Goal: Information Seeking & Learning: Learn about a topic

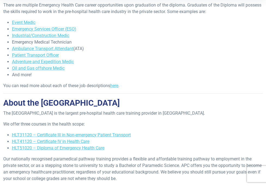
scroll to position [82, 0]
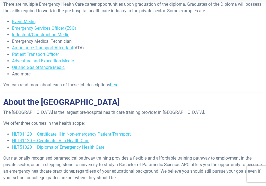
click at [117, 86] on link "here" at bounding box center [114, 84] width 8 height 5
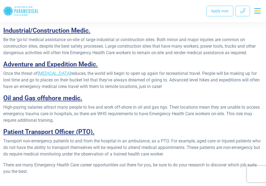
scroll to position [218, 0]
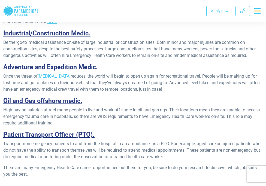
click at [64, 103] on u "Oil and Gas offshore medic." at bounding box center [42, 101] width 79 height 8
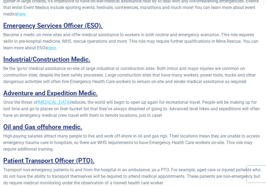
scroll to position [190, 0]
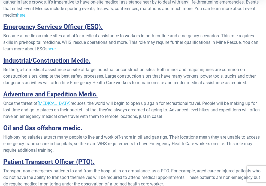
drag, startPoint x: 168, startPoint y: 109, endPoint x: 190, endPoint y: 119, distance: 24.8
click at [190, 119] on p "Once the threat of COVID-19 reduces, the world will begin to open up again for …" at bounding box center [132, 110] width 259 height 20
click at [59, 97] on u "Adventure and Expedition Medic." at bounding box center [50, 94] width 94 height 8
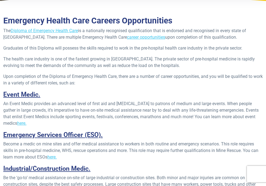
scroll to position [82, 0]
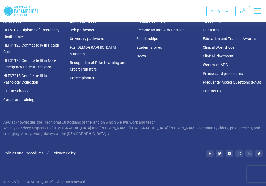
scroll to position [680, 0]
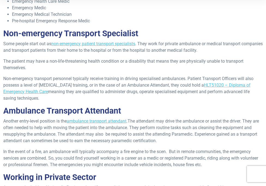
scroll to position [218, 0]
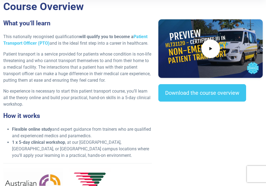
scroll to position [109, 0]
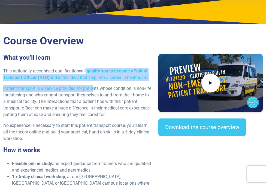
drag, startPoint x: 89, startPoint y: 71, endPoint x: 93, endPoint y: 81, distance: 11.1
click at [93, 81] on div "What you’ll learn This nationally recognised qualification will qualify you to …" at bounding box center [77, 151] width 155 height 194
click at [83, 85] on div "What you’ll learn This nationally recognised qualification will qualify you to …" at bounding box center [77, 151] width 155 height 194
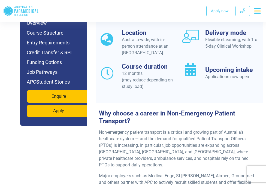
scroll to position [435, 0]
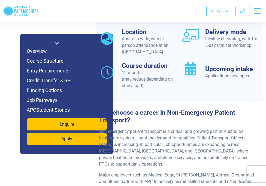
click at [165, 102] on div "Why choose a career in Non-Emergency Patient Transport? Non-emergency patient t…" at bounding box center [179, 176] width 167 height 148
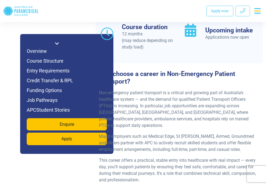
scroll to position [490, 0]
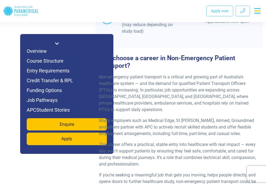
click at [157, 63] on h3 "Why choose a career in Non-Emergency Patient Transport?" at bounding box center [179, 61] width 167 height 15
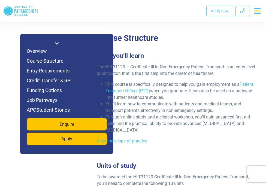
scroll to position [980, 0]
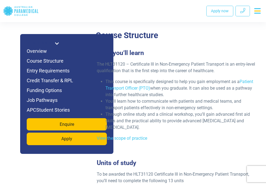
click at [167, 111] on li "Through online study and a clinical workshop, you’ll gain advanced first aid sk…" at bounding box center [181, 121] width 152 height 20
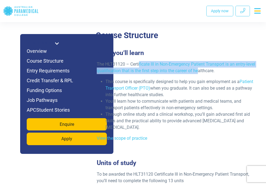
drag, startPoint x: 140, startPoint y: 48, endPoint x: 199, endPoint y: 54, distance: 59.6
click at [199, 61] on p "The HLT31120 – Certificate III in Non-Emergency Patient Transport is an entry-l…" at bounding box center [177, 67] width 160 height 13
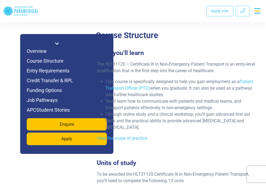
click at [193, 78] on li "This course is specifically designed to help you gain employment as a Patient T…" at bounding box center [181, 88] width 152 height 20
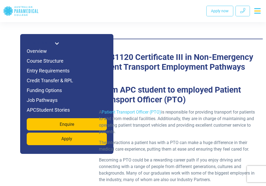
scroll to position [1687, 0]
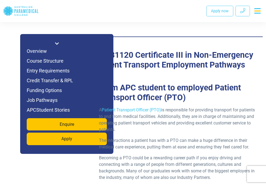
click at [57, 41] on span at bounding box center [57, 44] width 4 height 7
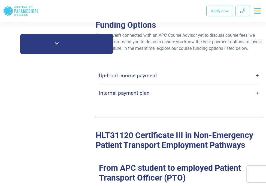
scroll to position [1497, 0]
